Goal: Task Accomplishment & Management: Manage account settings

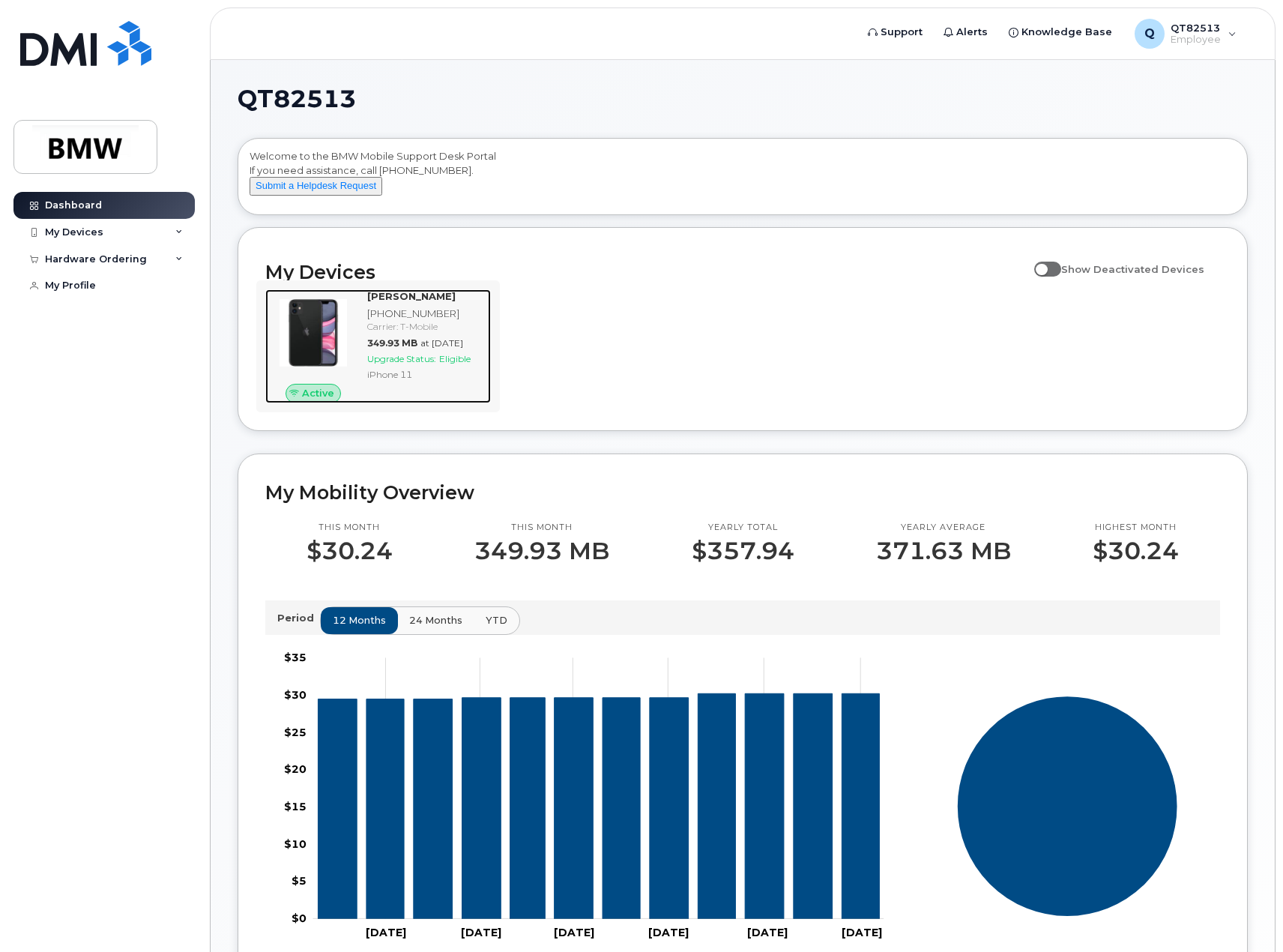
click at [350, 351] on div at bounding box center [313, 332] width 96 height 87
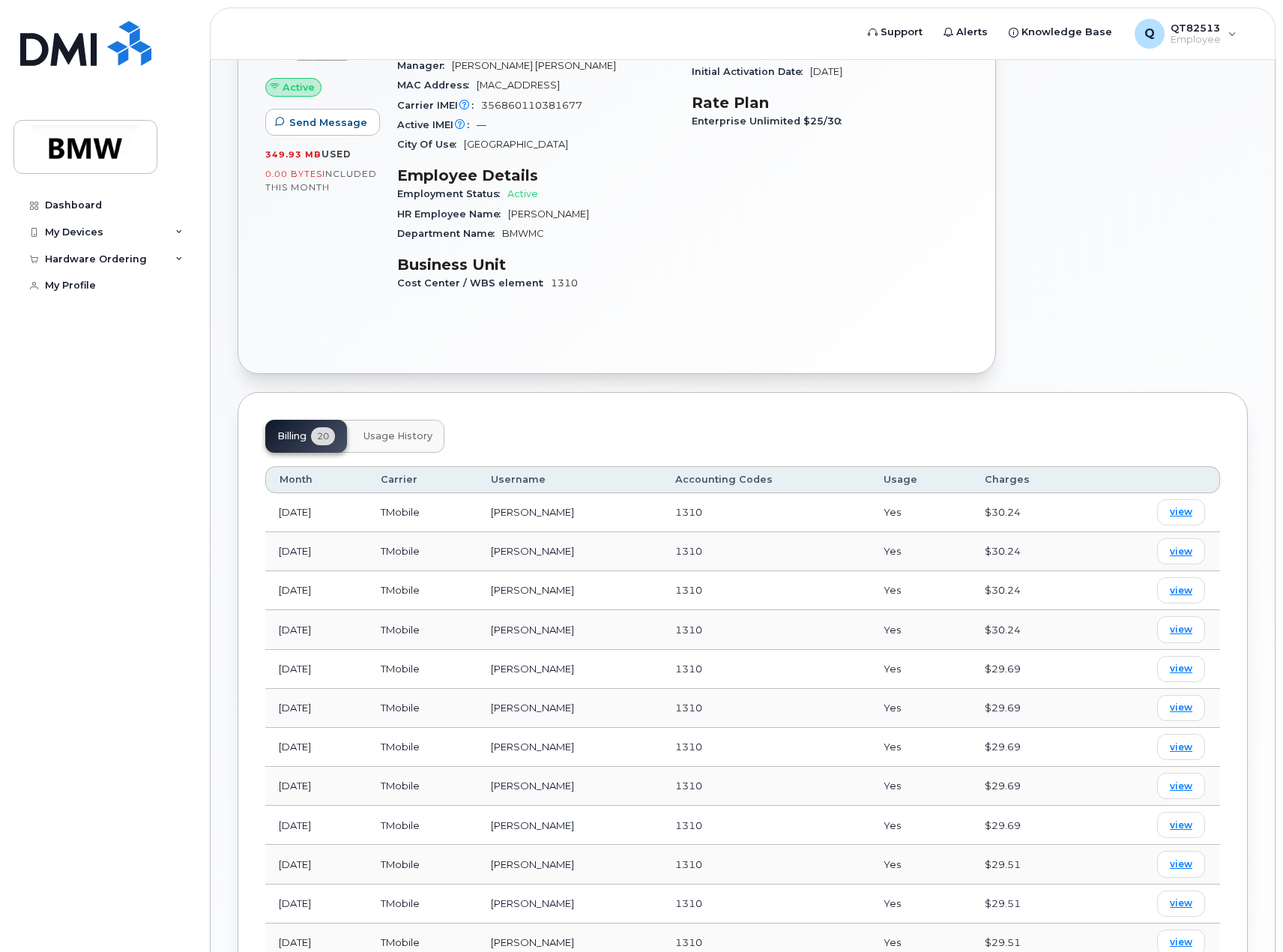
scroll to position [300, 0]
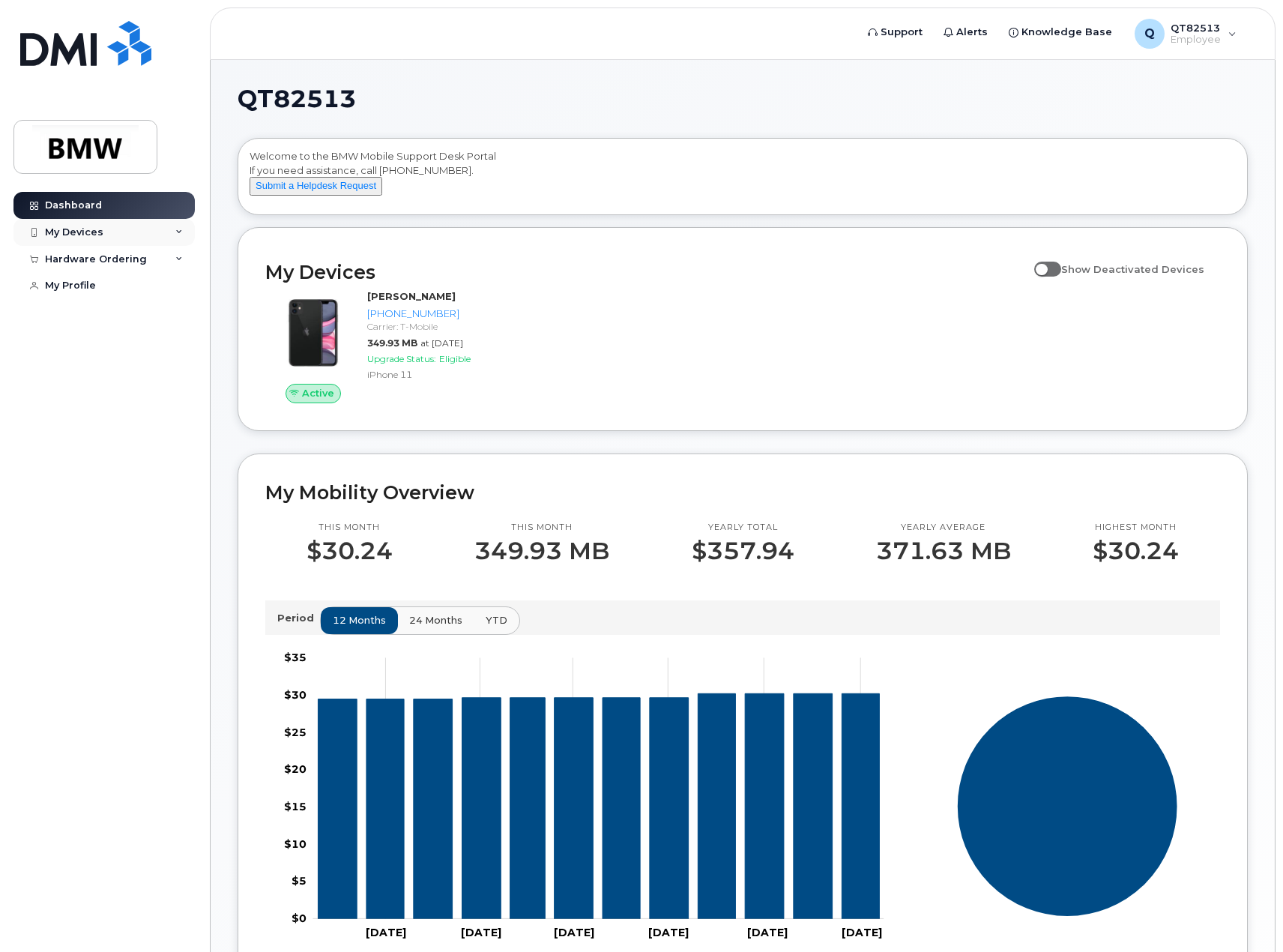
click at [101, 233] on div "My Devices" at bounding box center [104, 232] width 181 height 27
click at [1062, 276] on span at bounding box center [1048, 269] width 27 height 15
click at [1046, 267] on input "Show Deactivated Devices" at bounding box center [1040, 261] width 12 height 12
click at [1062, 276] on span at bounding box center [1048, 269] width 27 height 15
click at [1046, 267] on input "Show Deactivated Devices" at bounding box center [1040, 261] width 12 height 12
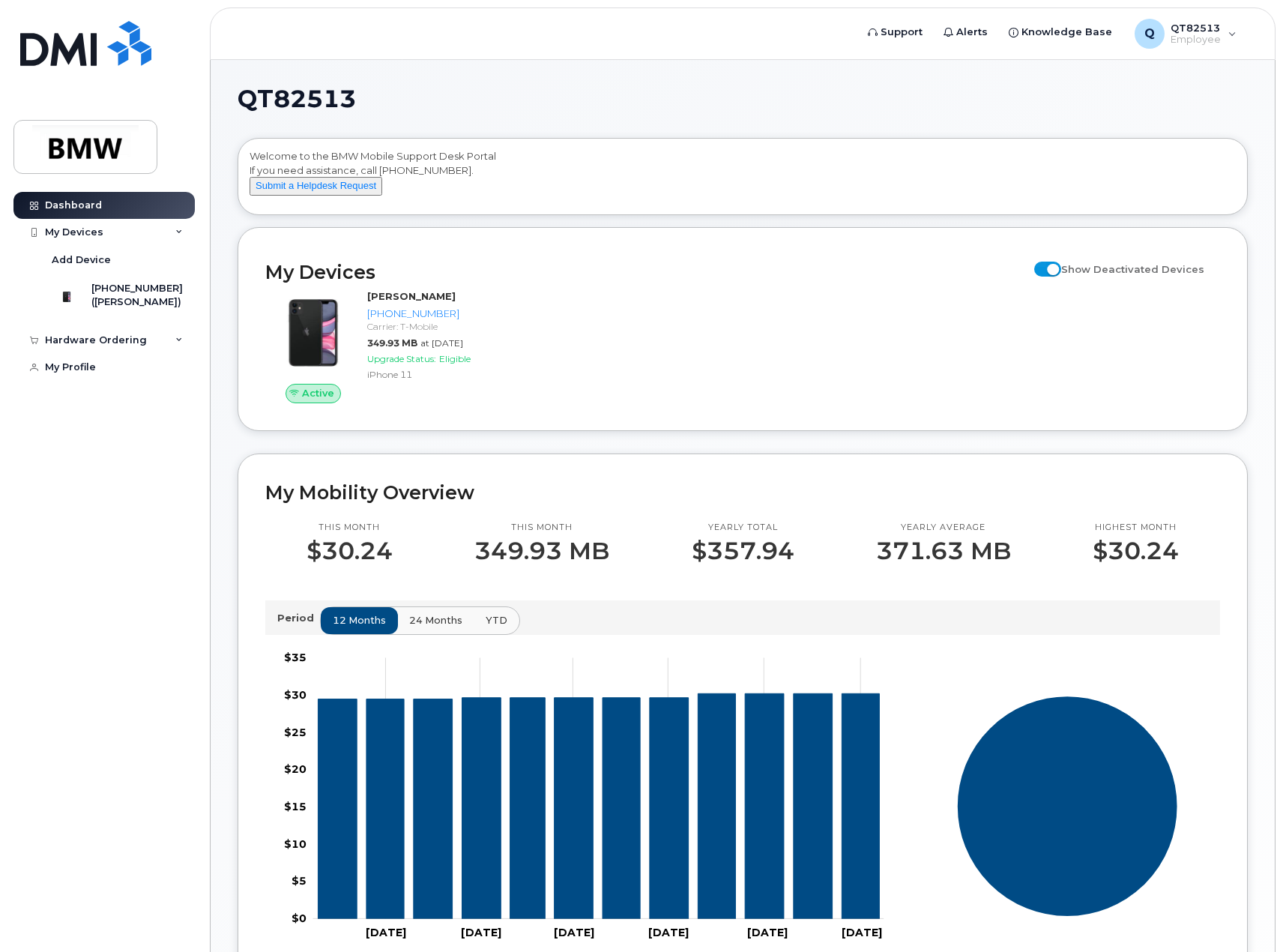
checkbox input "false"
